Goal: Task Accomplishment & Management: Use online tool/utility

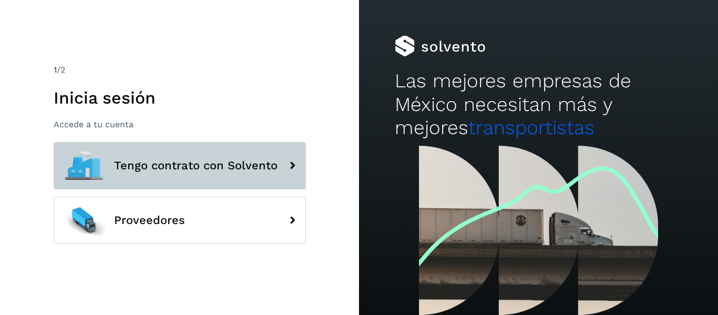
click at [274, 172] on span "Tengo contrato con Solvento" at bounding box center [196, 165] width 164 height 13
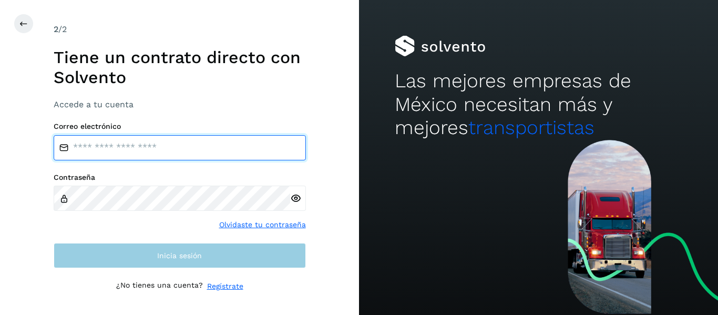
type input "**********"
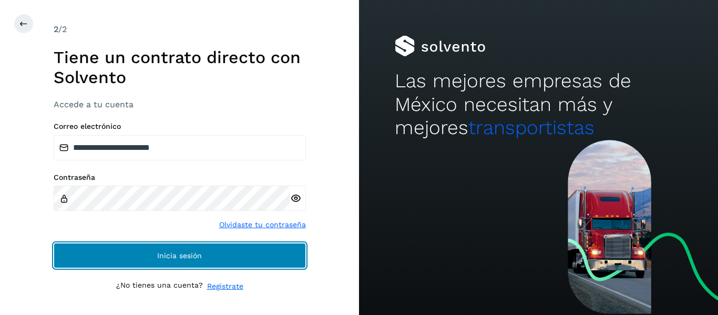
click at [241, 257] on button "Inicia sesión" at bounding box center [180, 255] width 252 height 25
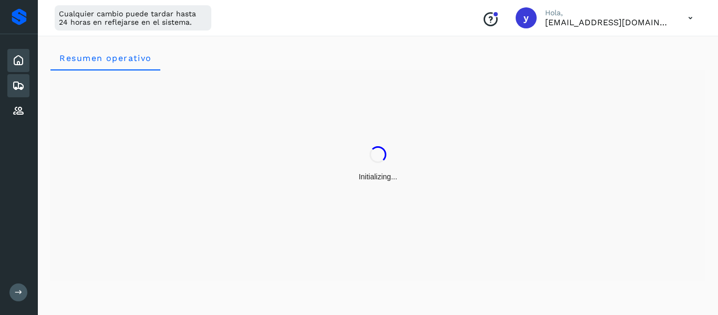
click at [22, 91] on icon at bounding box center [18, 85] width 13 height 13
